Goal: Task Accomplishment & Management: Manage account settings

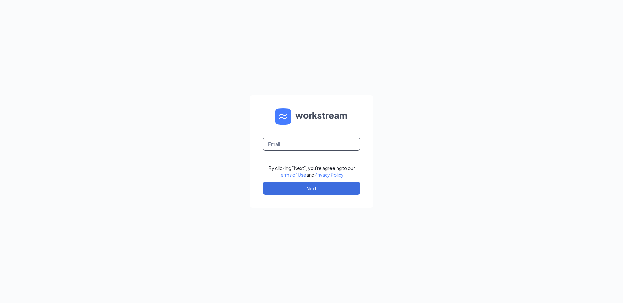
click at [297, 143] on input "text" at bounding box center [311, 144] width 98 height 13
type input "[EMAIL_ADDRESS][DOMAIN_NAME]"
click at [320, 190] on button "Next" at bounding box center [311, 188] width 98 height 13
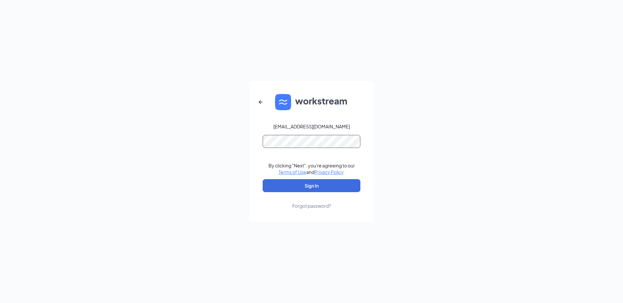
click at [262, 179] on button "Sign In" at bounding box center [311, 185] width 98 height 13
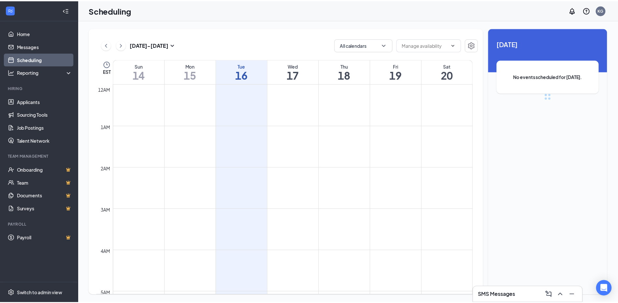
scroll to position [320, 0]
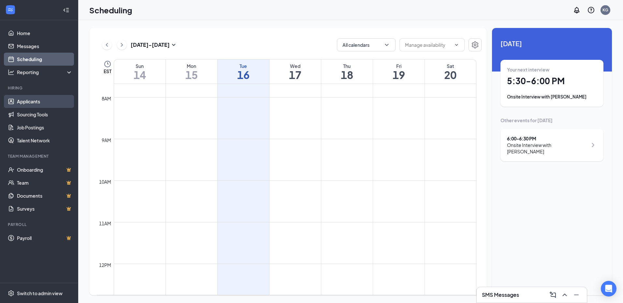
click at [34, 105] on link "Applicants" at bounding box center [45, 101] width 56 height 13
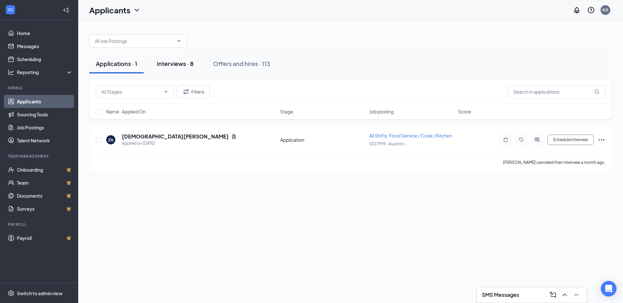
click at [174, 67] on div "Interviews · 8" at bounding box center [175, 64] width 37 height 8
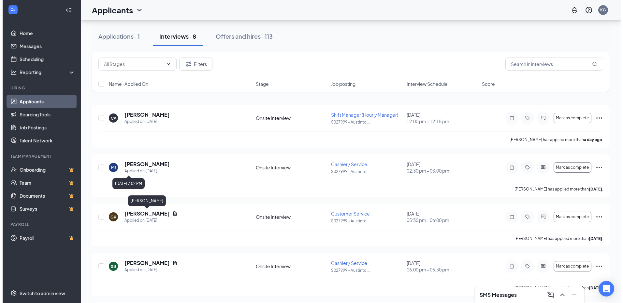
scroll to position [33, 0]
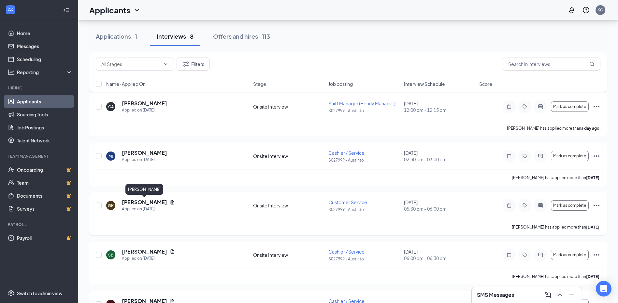
click at [156, 202] on h5 "Gabriella Karshner" at bounding box center [144, 202] width 45 height 7
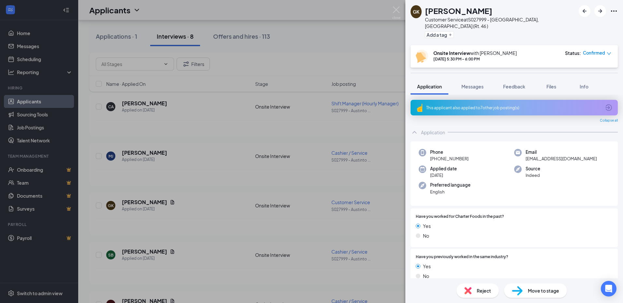
click at [247, 163] on div "GK Gabriella Karshner Customer Service at S027999 - Austintown, OH (Rt. 46 ) Ad…" at bounding box center [311, 151] width 623 height 303
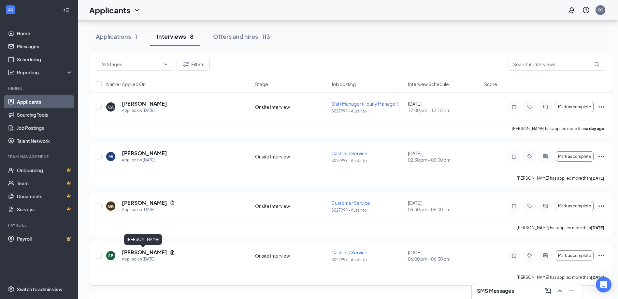
click at [145, 251] on h5 "Sadie Bennett" at bounding box center [144, 251] width 45 height 7
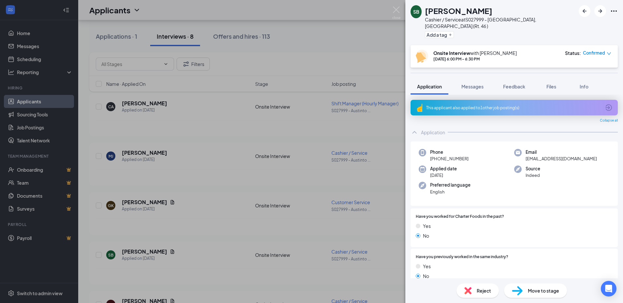
click at [330, 49] on div "SB Sadie Bennett Cashier / Service at S027999 - Austintown, OH (Rt. 46 ) Add a …" at bounding box center [311, 151] width 623 height 303
